Goal: Information Seeking & Learning: Learn about a topic

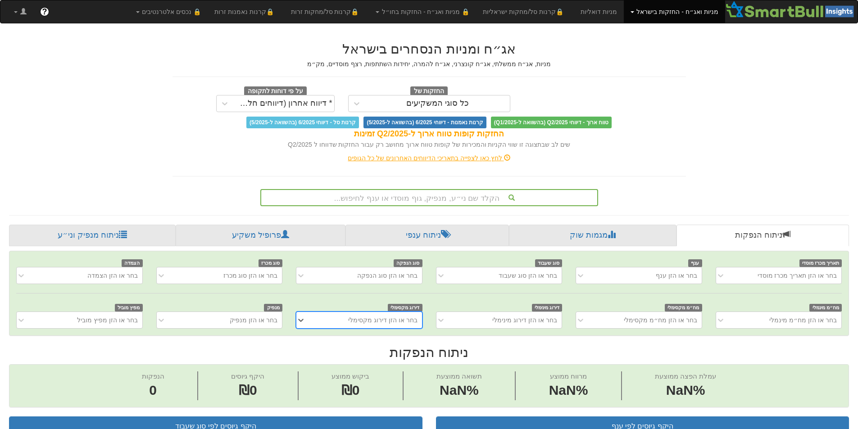
scroll to position [0, 7]
click at [467, 201] on div "הקלד שם ני״ע, מנפיק, גוף מוסדי או ענף לחיפוש..." at bounding box center [429, 197] width 336 height 15
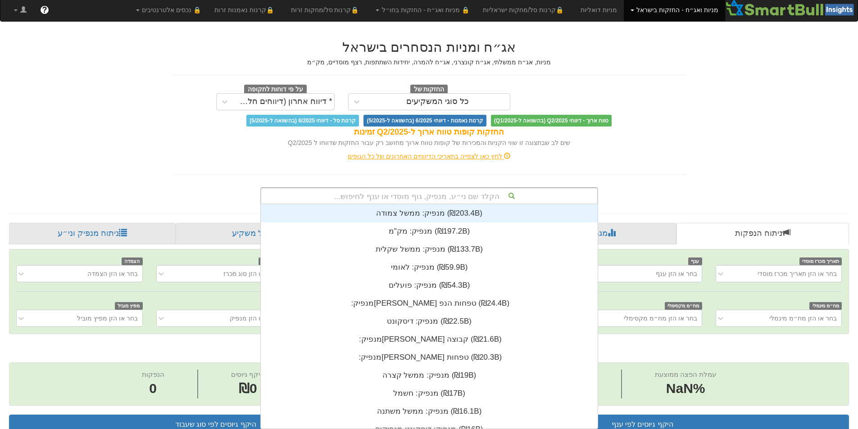
scroll to position [224, 0]
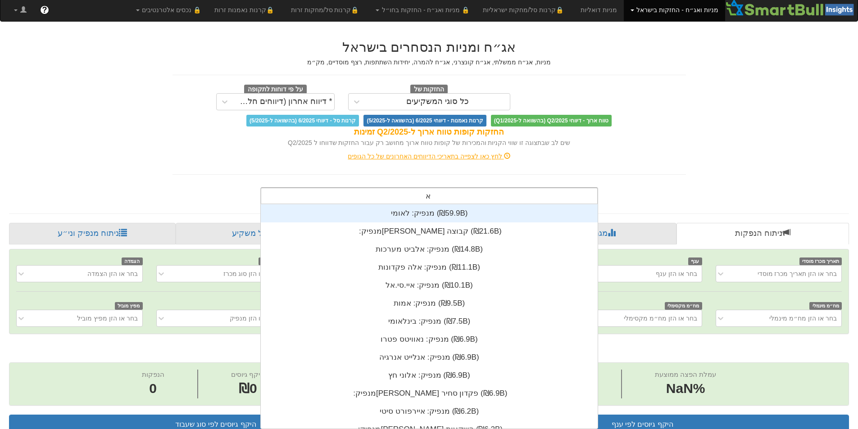
type input "אש"
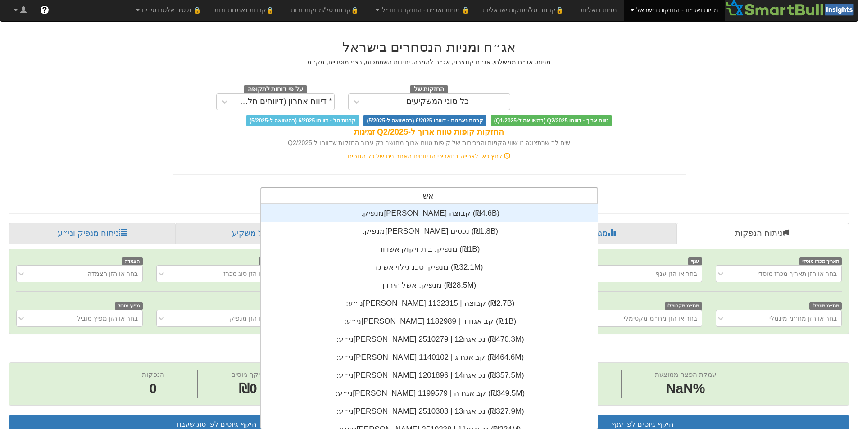
click at [431, 216] on div "מנפיק: ‏[PERSON_NAME] קבוצה ‎(₪4.6B)‎" at bounding box center [429, 214] width 337 height 18
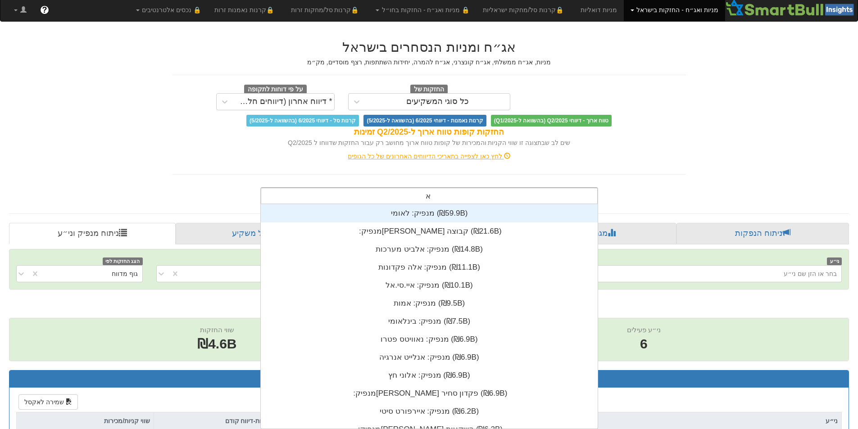
scroll to position [224, 0]
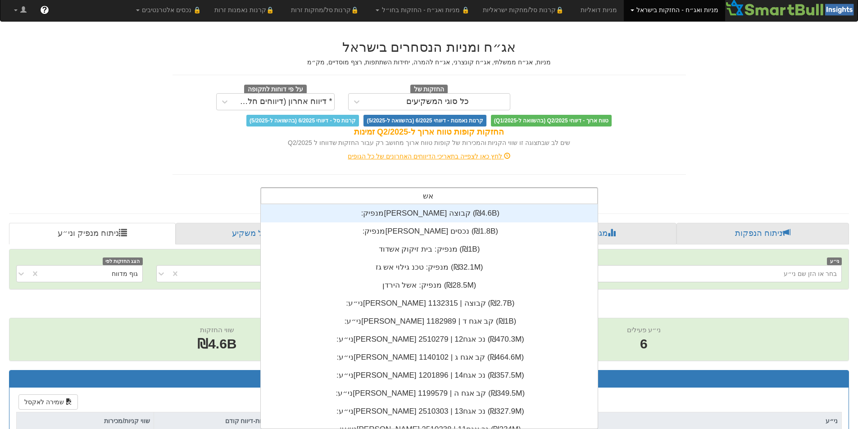
type input "[PERSON_NAME]"
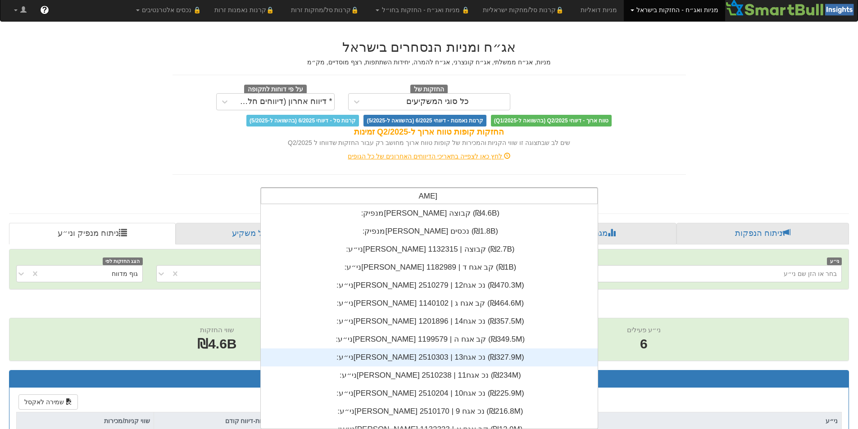
click at [426, 364] on div "ני״ע: ‏[PERSON_NAME] נכ אגח13 | 2510303 ‎(₪327.9M)‎" at bounding box center [429, 358] width 337 height 18
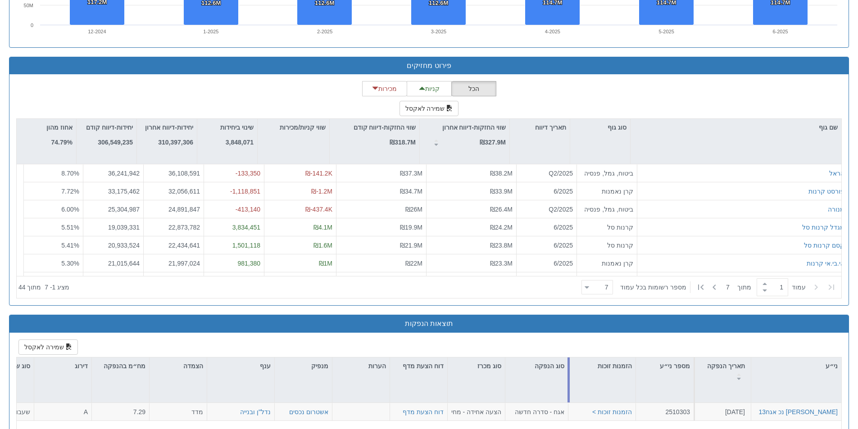
scroll to position [788, 0]
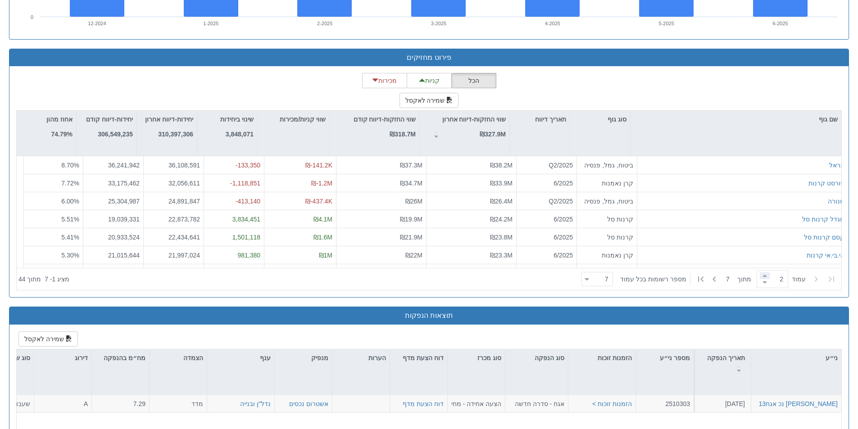
click at [762, 276] on span at bounding box center [765, 276] width 10 height 7
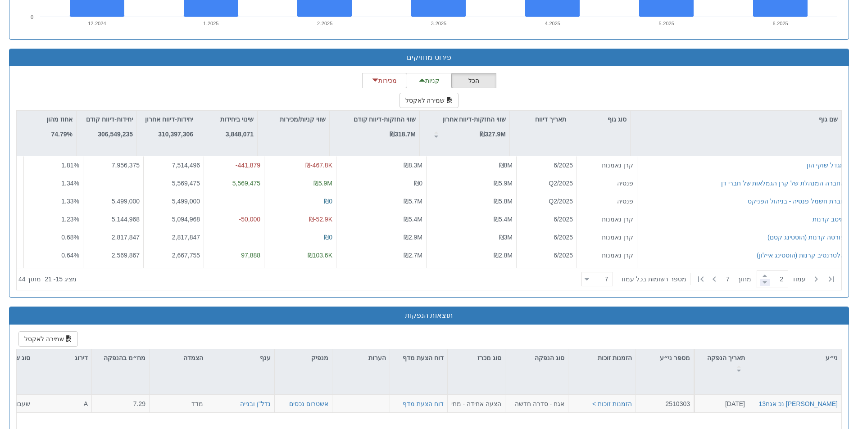
click at [762, 283] on span at bounding box center [765, 282] width 10 height 7
type input "2"
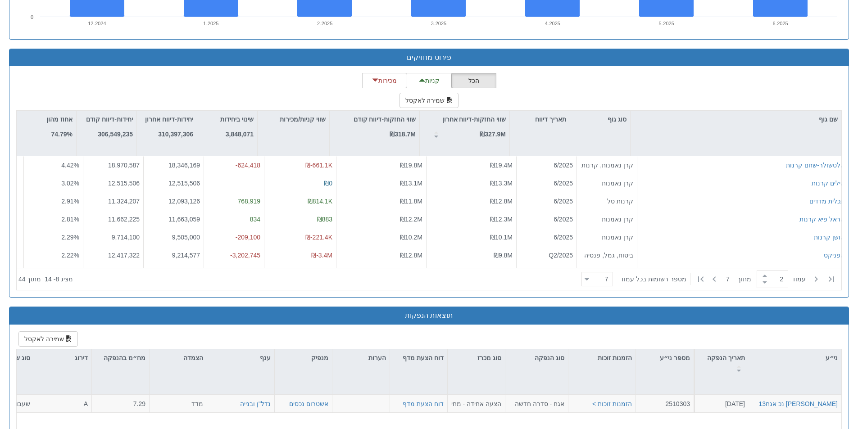
scroll to position [224, 0]
